Goal: Transaction & Acquisition: Purchase product/service

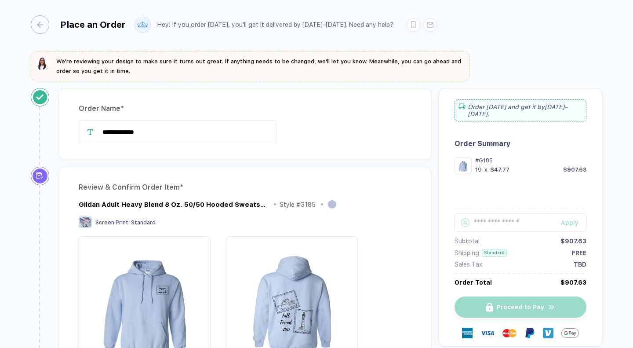
scroll to position [454, 0]
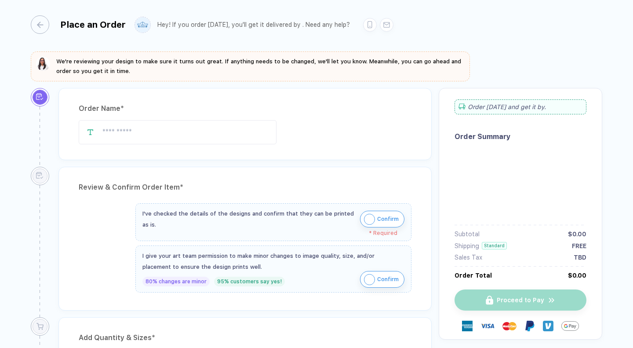
type input "**********"
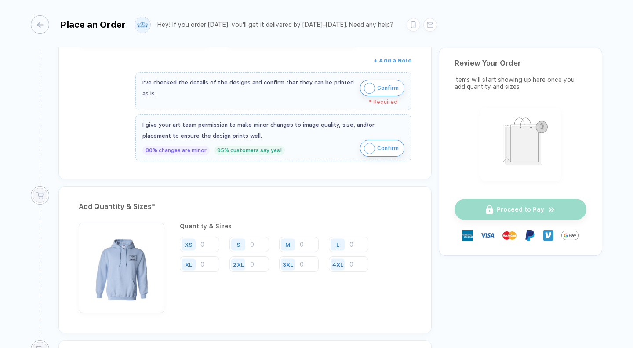
scroll to position [327, 0]
click at [368, 86] on img "button" at bounding box center [369, 87] width 11 height 11
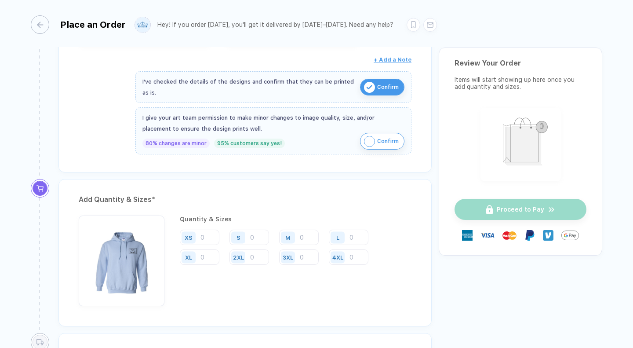
click at [364, 142] on img "button" at bounding box center [369, 141] width 11 height 11
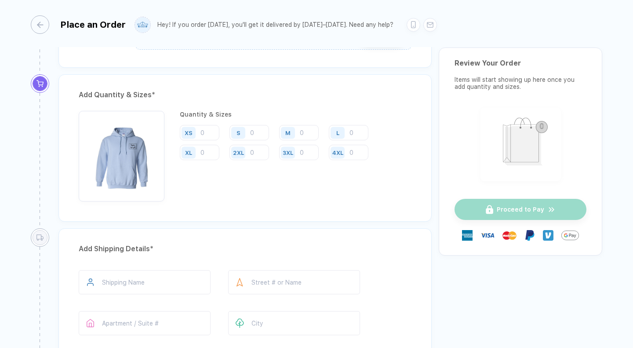
scroll to position [432, 0]
click at [356, 135] on input "number" at bounding box center [349, 131] width 40 height 15
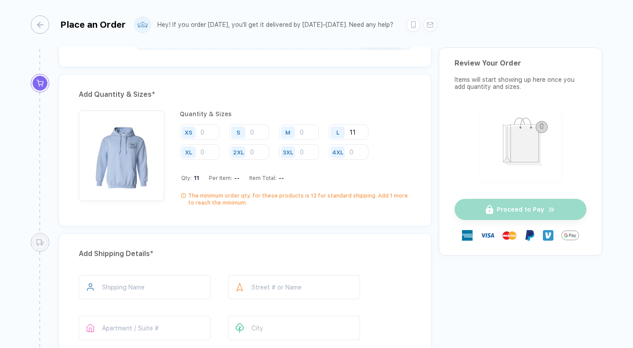
type input "11"
click at [208, 151] on input "number" at bounding box center [200, 151] width 40 height 15
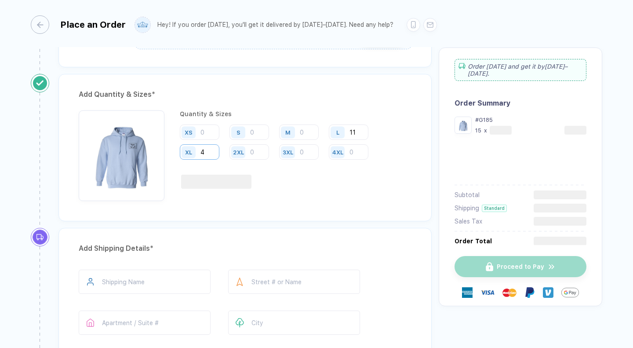
type input "4"
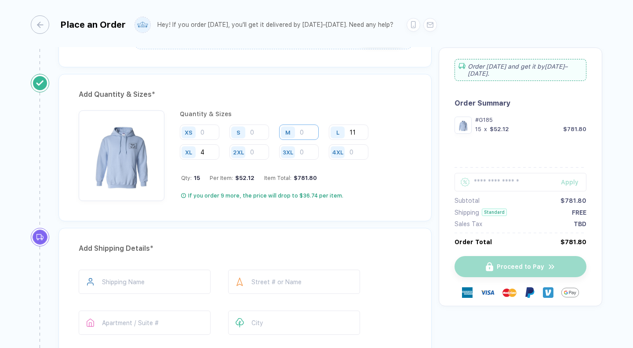
click at [308, 131] on input "number" at bounding box center [299, 131] width 40 height 15
type input "4"
click at [258, 151] on input "number" at bounding box center [249, 151] width 40 height 15
type input "1"
click at [209, 152] on input "4" at bounding box center [200, 151] width 40 height 15
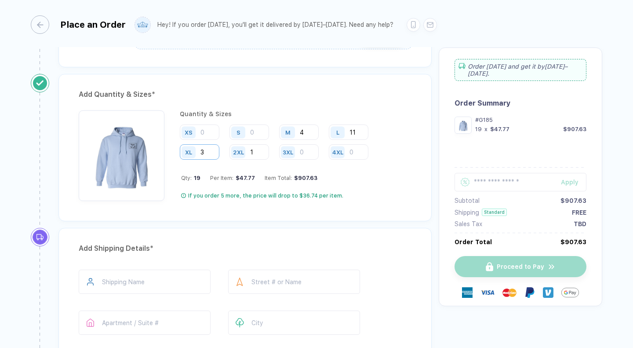
type input "3"
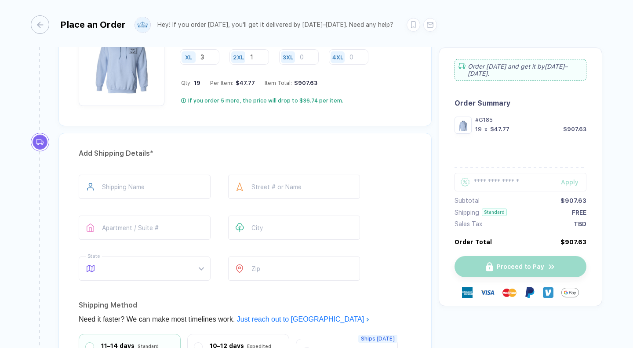
scroll to position [527, 0]
click at [122, 187] on input "text" at bounding box center [145, 186] width 132 height 24
click at [269, 186] on input "text" at bounding box center [294, 186] width 132 height 24
click at [135, 195] on input "**********" at bounding box center [145, 186] width 132 height 24
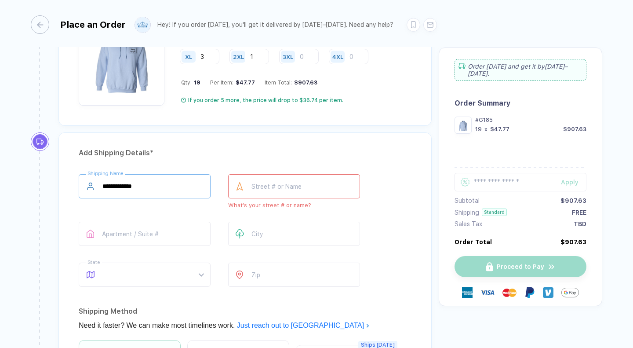
type input "**********"
click at [258, 185] on input "text" at bounding box center [294, 186] width 132 height 24
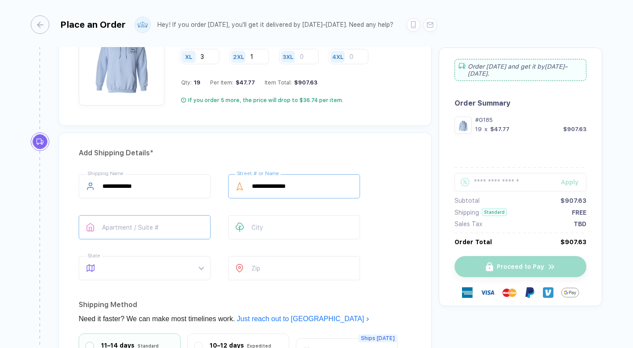
type input "**********"
click at [163, 227] on input "text" at bounding box center [145, 227] width 132 height 24
type input "******"
click at [273, 223] on input "text" at bounding box center [294, 227] width 132 height 24
click at [128, 256] on span at bounding box center [152, 267] width 101 height 23
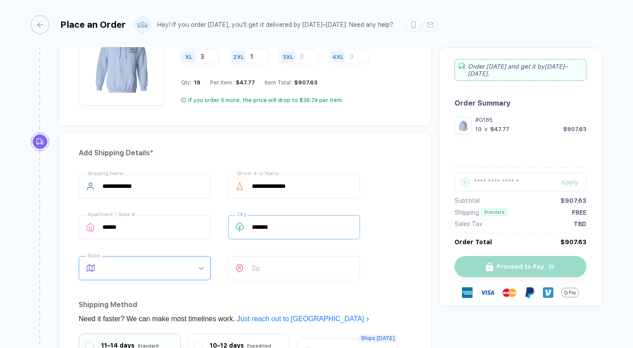
type input "*******"
type input "**"
click at [251, 277] on div at bounding box center [239, 268] width 23 height 24
click at [262, 267] on input "number" at bounding box center [294, 268] width 132 height 24
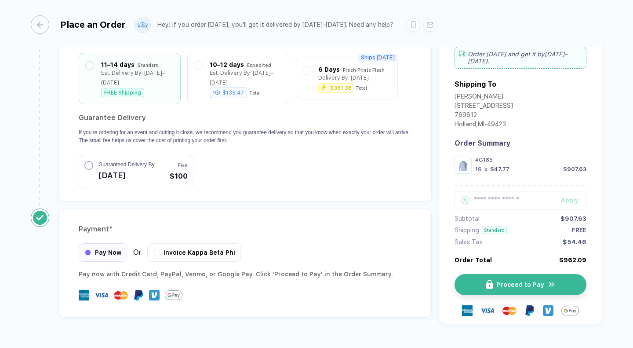
scroll to position [815, 0]
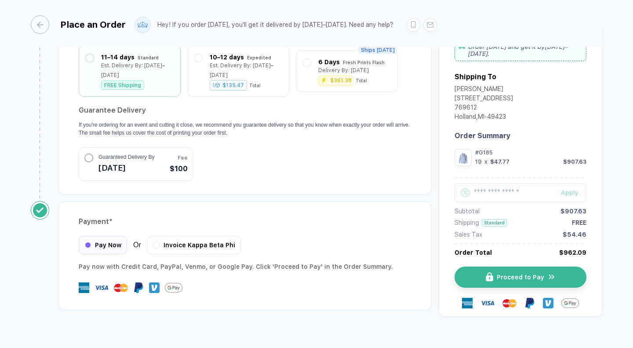
type input "*****"
click at [491, 273] on img "button" at bounding box center [494, 277] width 7 height 9
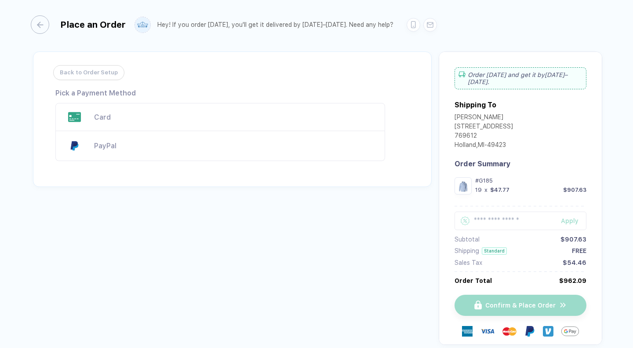
click at [83, 114] on div at bounding box center [74, 117] width 21 height 11
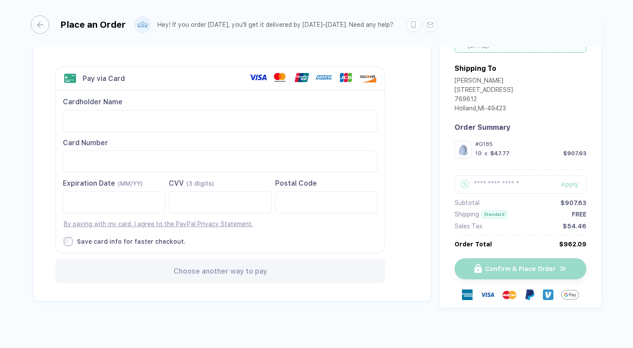
scroll to position [37, 0]
click at [193, 191] on div at bounding box center [220, 202] width 102 height 22
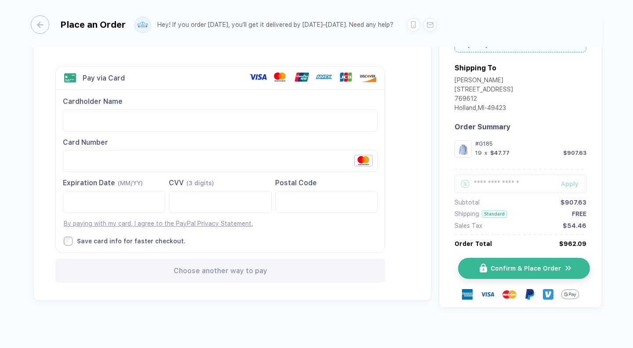
click at [540, 269] on span "Confirm & Place Order" at bounding box center [526, 268] width 70 height 7
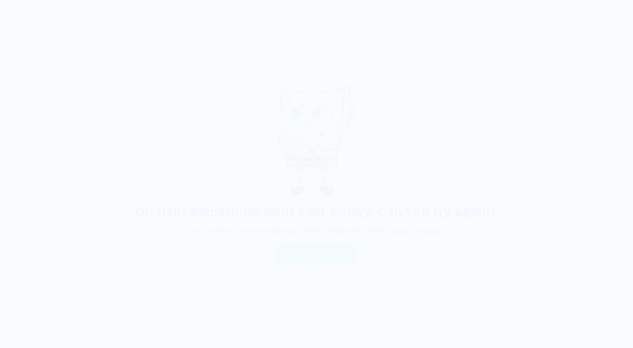
click at [329, 255] on button "Try again" at bounding box center [317, 254] width 84 height 18
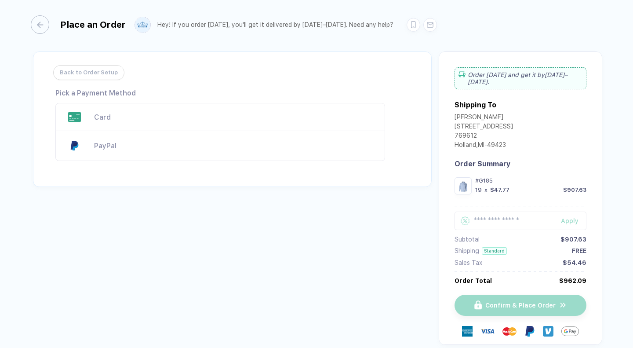
click at [134, 118] on div "Card" at bounding box center [235, 117] width 282 height 8
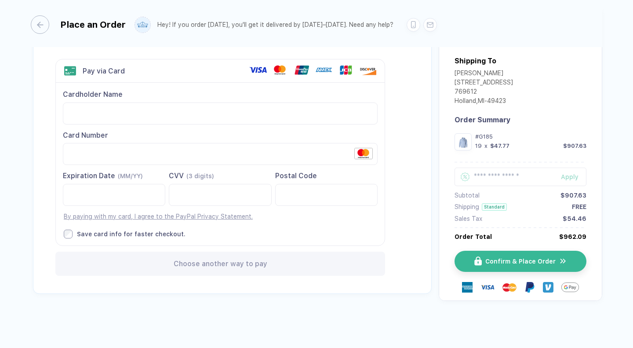
scroll to position [43, 0]
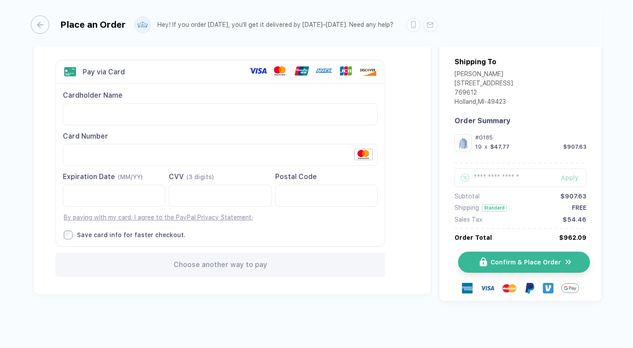
click at [564, 261] on img "button" at bounding box center [568, 262] width 8 height 8
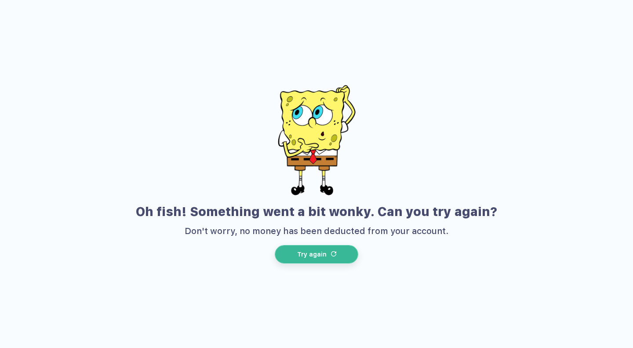
click at [308, 252] on span "Try again" at bounding box center [311, 254] width 29 height 7
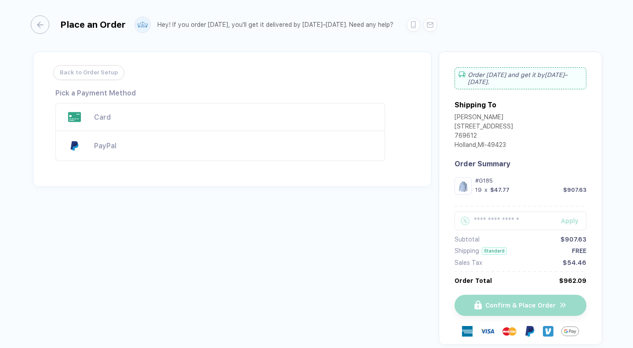
click at [109, 117] on div "Card" at bounding box center [235, 117] width 282 height 8
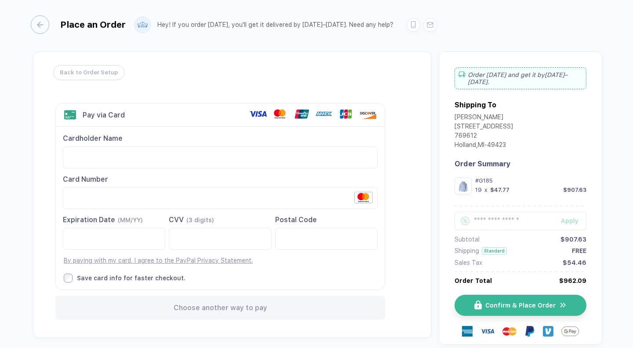
click at [282, 267] on div "Cardholder Name Card Number This card number is not valid. Expiration Date (MM/…" at bounding box center [220, 208] width 329 height 162
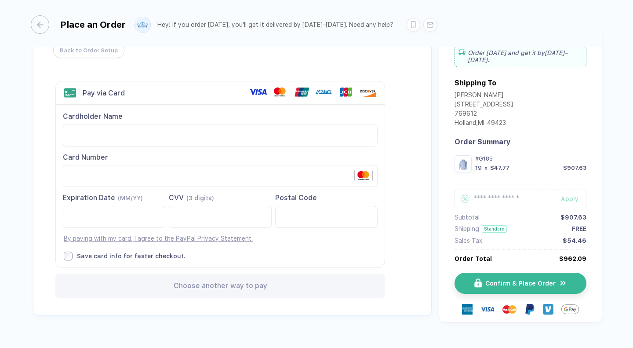
scroll to position [44, 0]
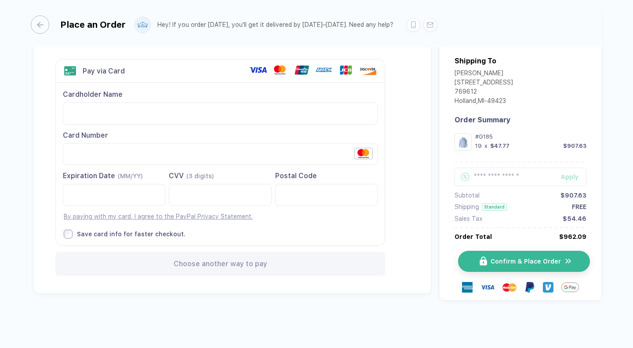
click at [510, 258] on span "Confirm & Place Order" at bounding box center [526, 261] width 70 height 7
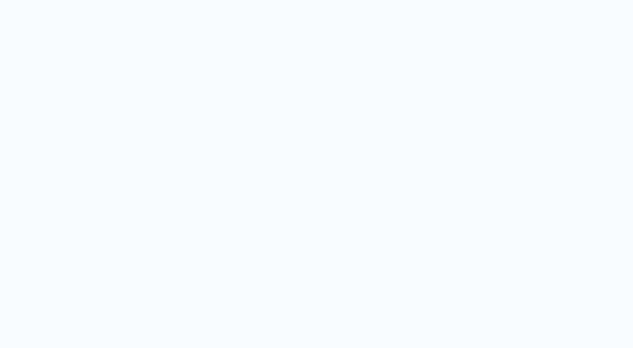
click at [319, 256] on span "Try again" at bounding box center [311, 254] width 29 height 7
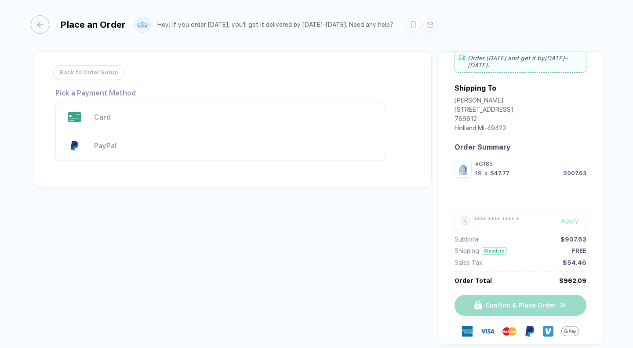
scroll to position [0, 0]
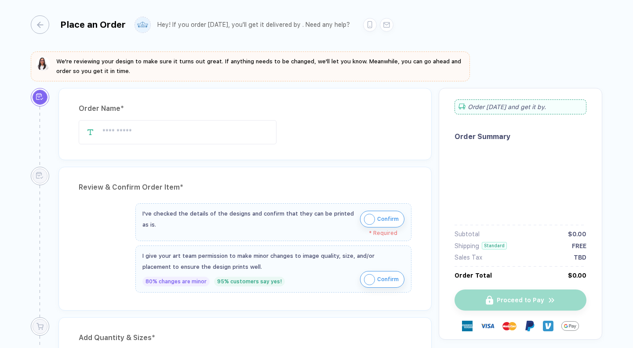
type input "**********"
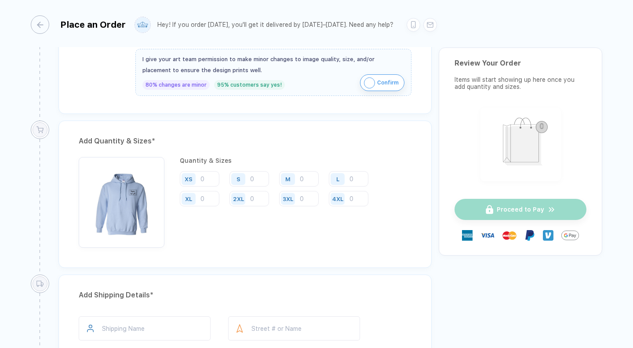
scroll to position [393, 0]
click at [207, 201] on input "number" at bounding box center [200, 196] width 40 height 15
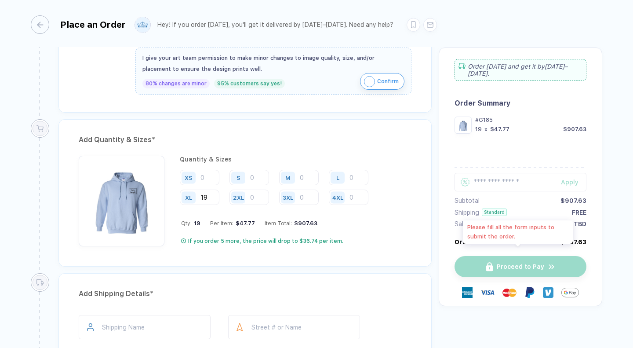
type input "19"
click at [518, 258] on div "Proceed to Pay" at bounding box center [521, 266] width 132 height 21
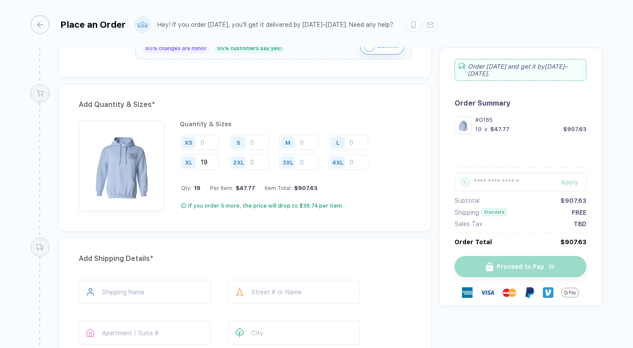
scroll to position [427, 0]
